Goal: Find specific page/section

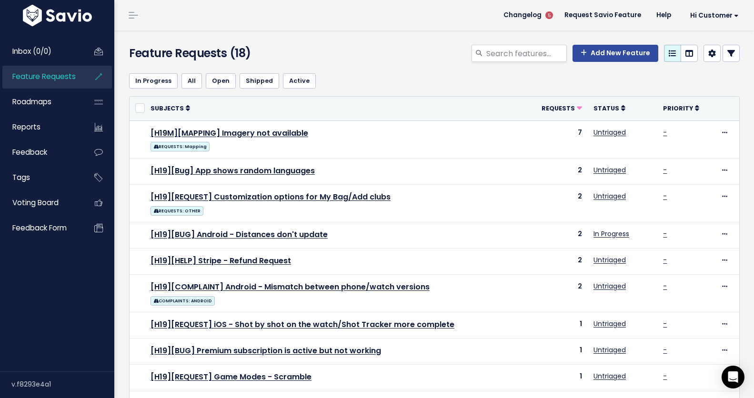
scroll to position [34, 0]
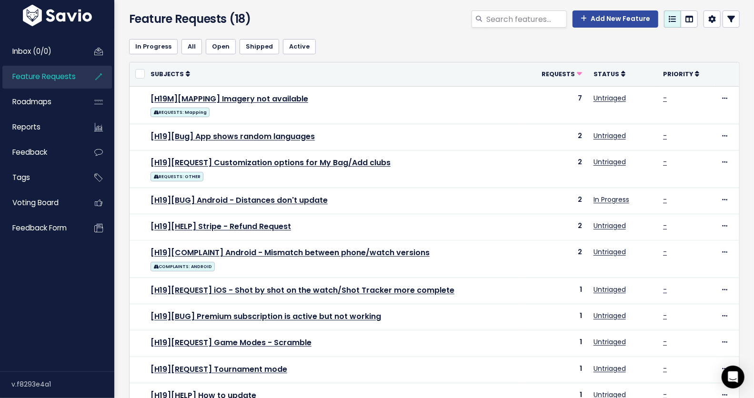
click at [30, 83] on link "Feature Requests" at bounding box center [40, 77] width 77 height 22
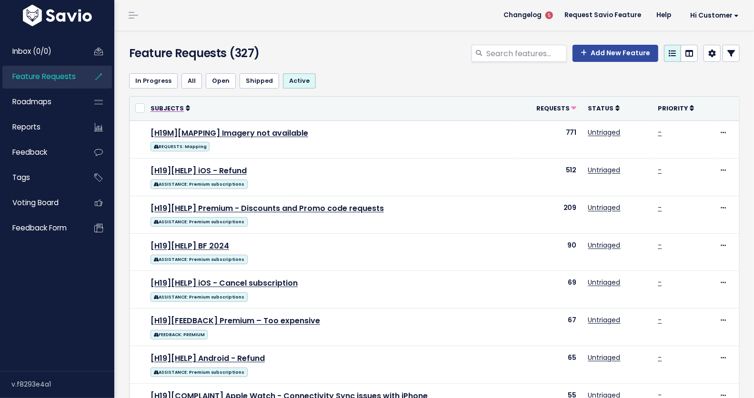
click at [167, 106] on span "Subjects" at bounding box center [167, 108] width 33 height 8
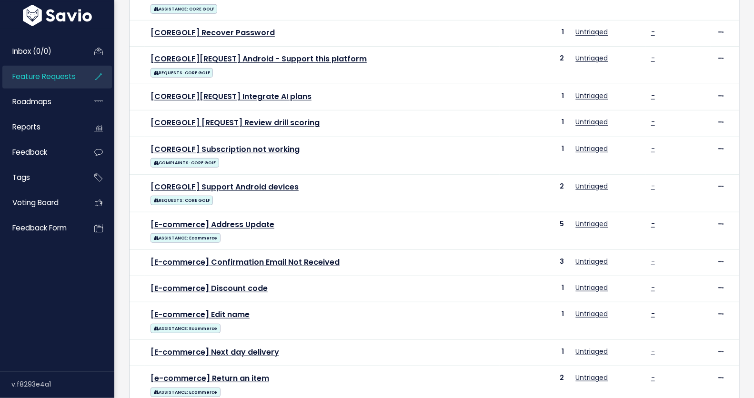
scroll to position [431, 0]
